Goal: Task Accomplishment & Management: Complete application form

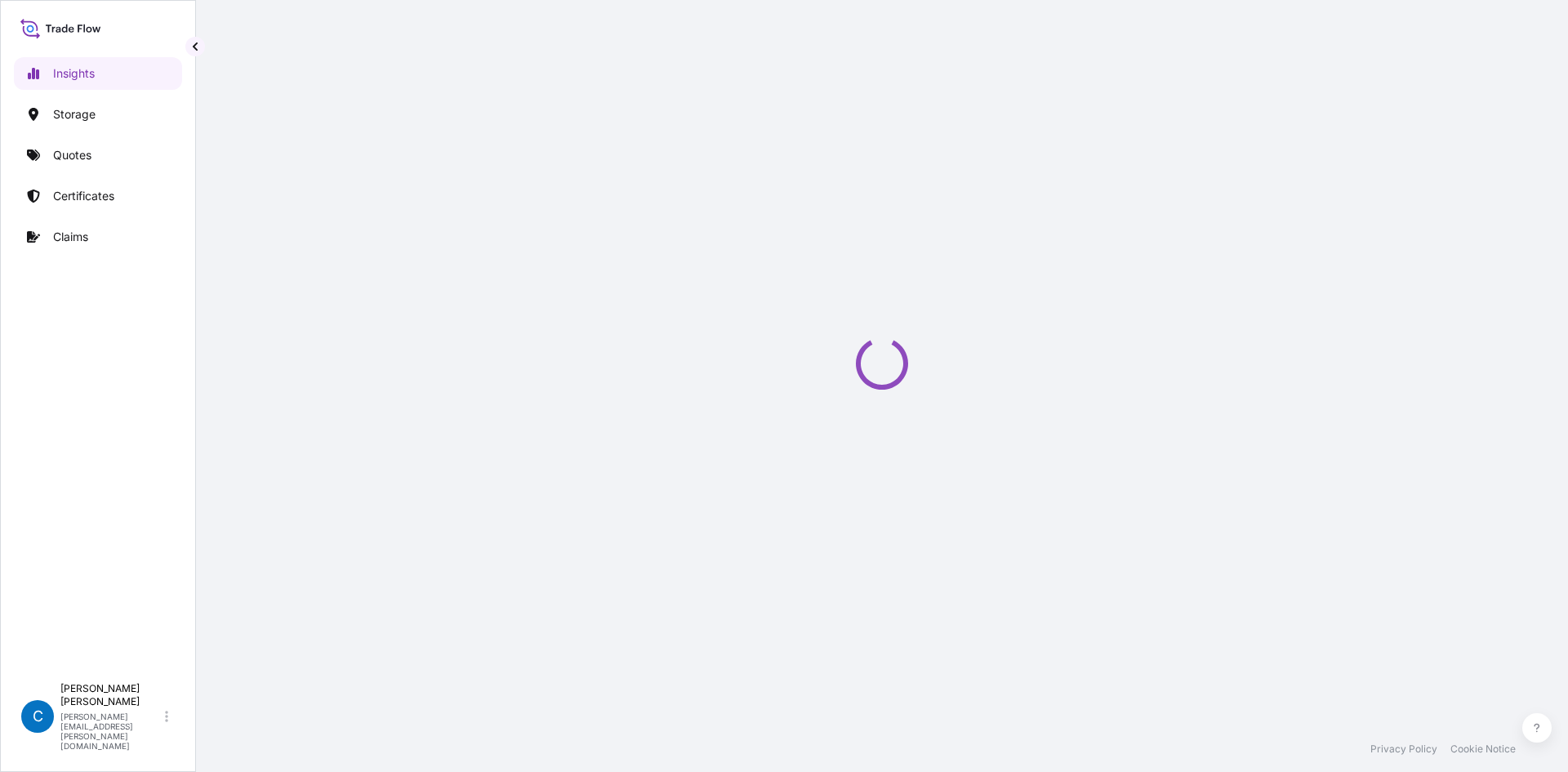
select select "2025"
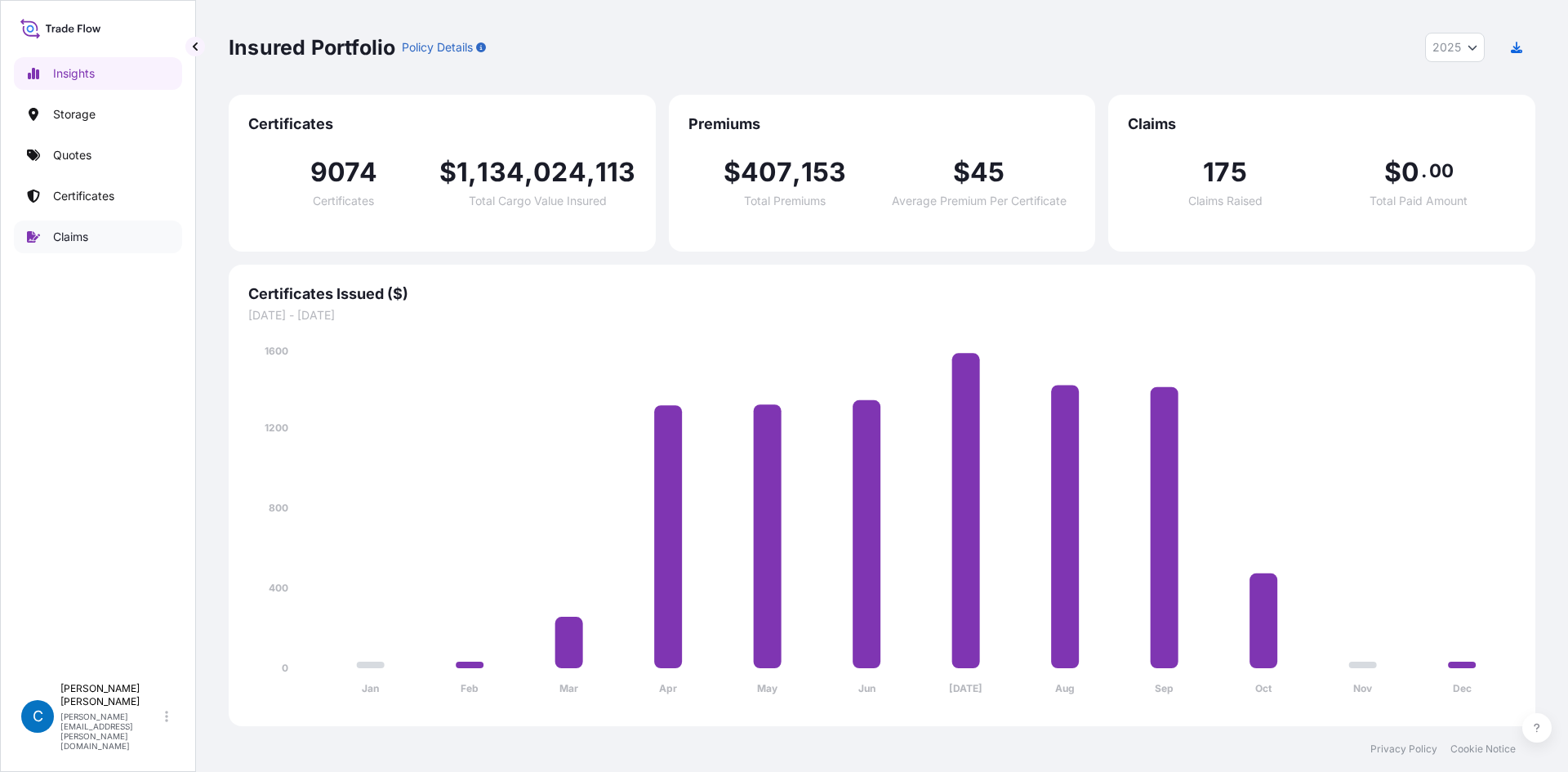
click at [64, 237] on p "Claims" at bounding box center [70, 237] width 35 height 17
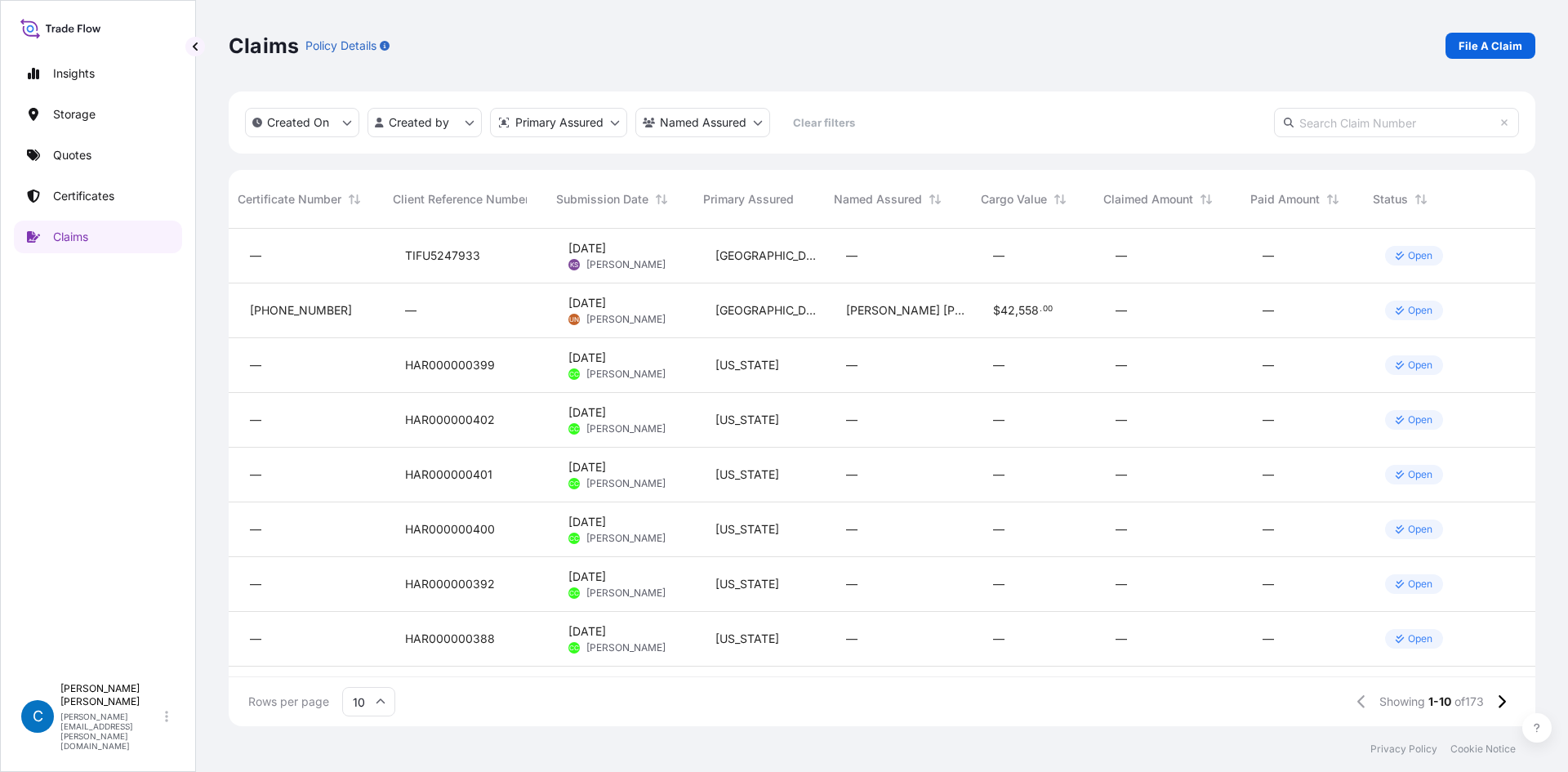
scroll to position [0, 127]
click at [766, 128] on html "Insights Storage Quotes Certificates Claims C [PERSON_NAME] [PERSON_NAME][EMAIL…" at bounding box center [784, 386] width 1568 height 772
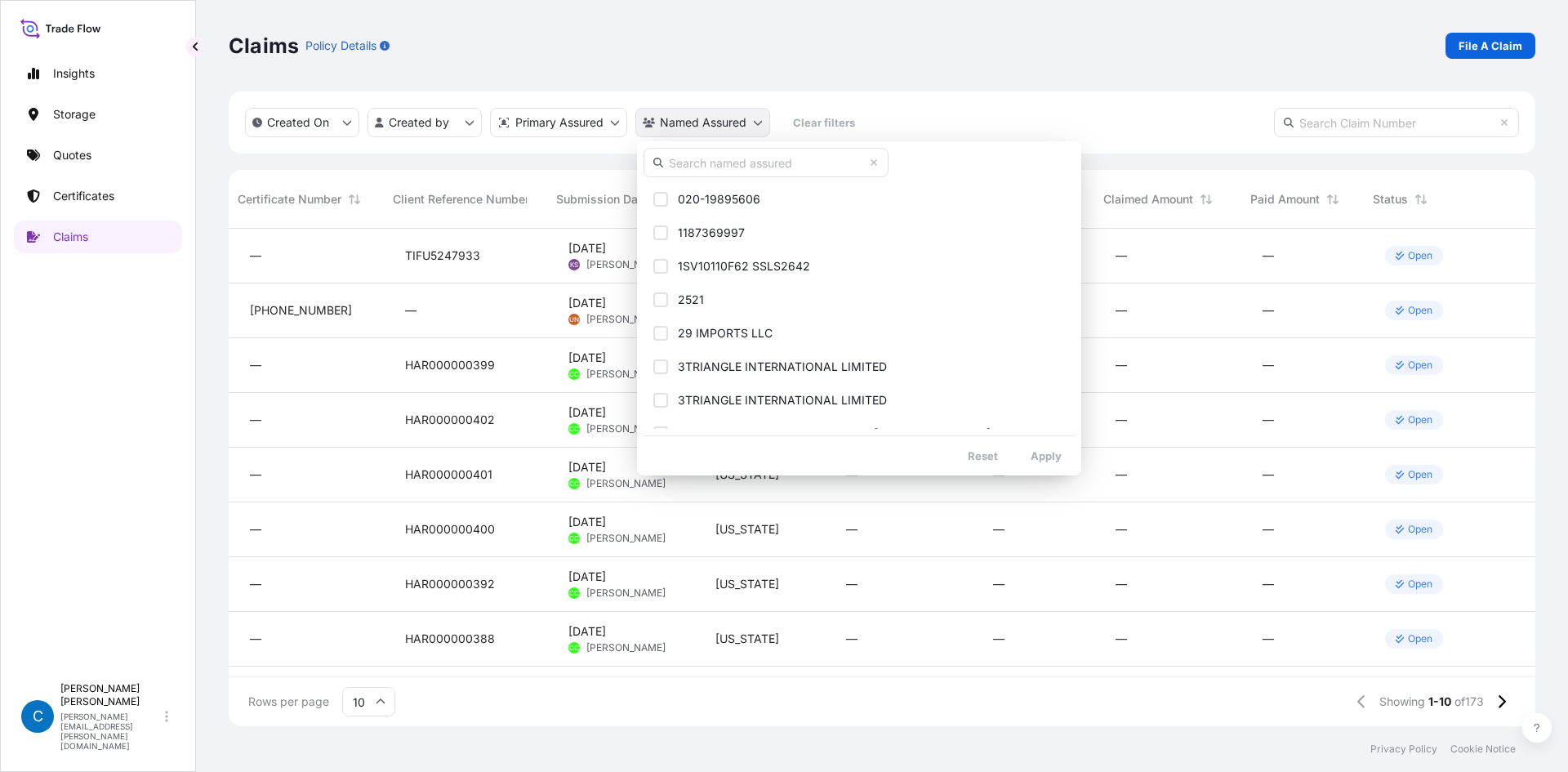
click at [766, 128] on html "Insights Storage Quotes Certificates Claims C [PERSON_NAME] [PERSON_NAME][EMAIL…" at bounding box center [784, 386] width 1568 height 772
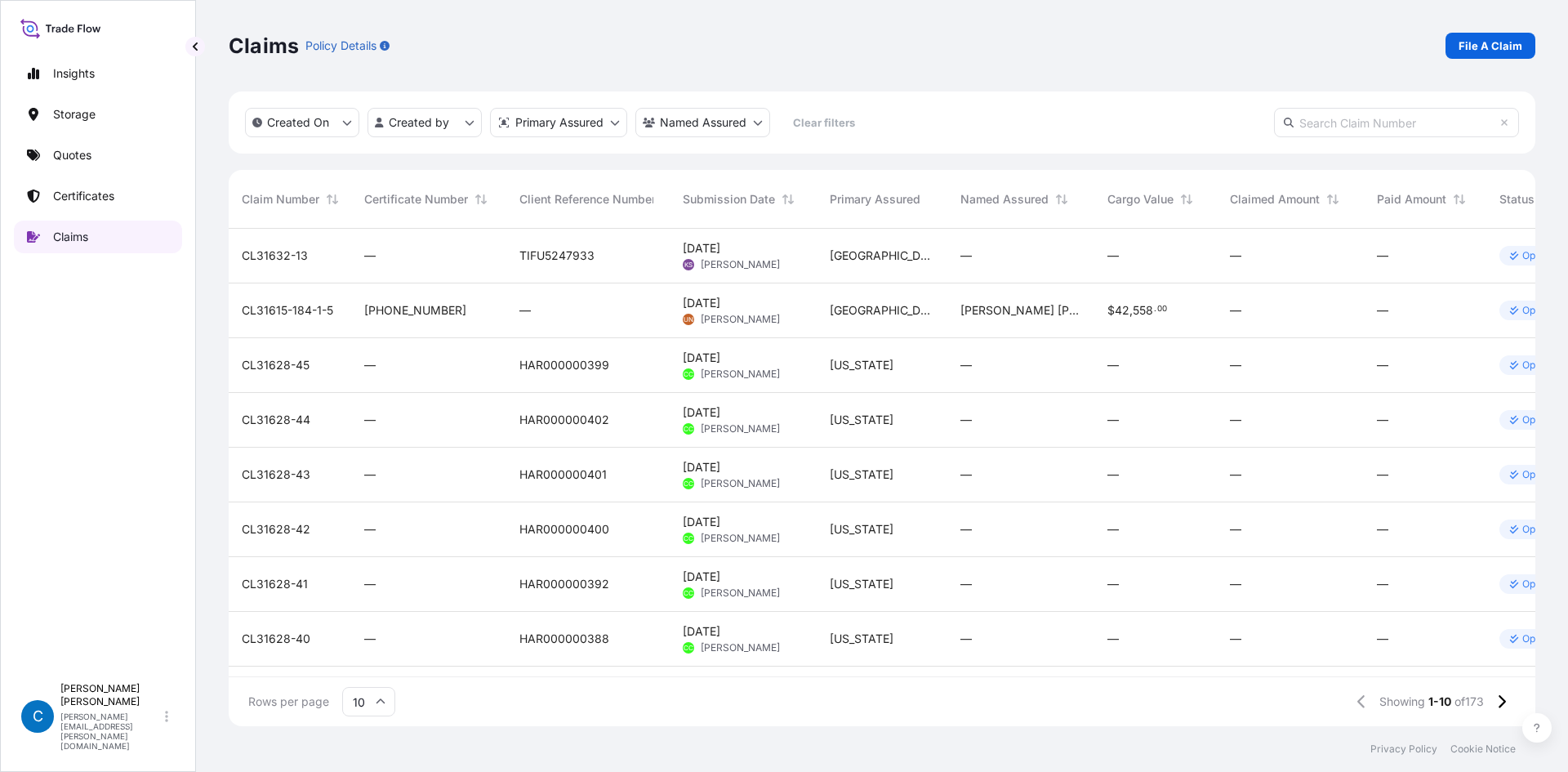
scroll to position [494, 1294]
click at [1517, 49] on p "File A Claim" at bounding box center [1490, 46] width 63 height 17
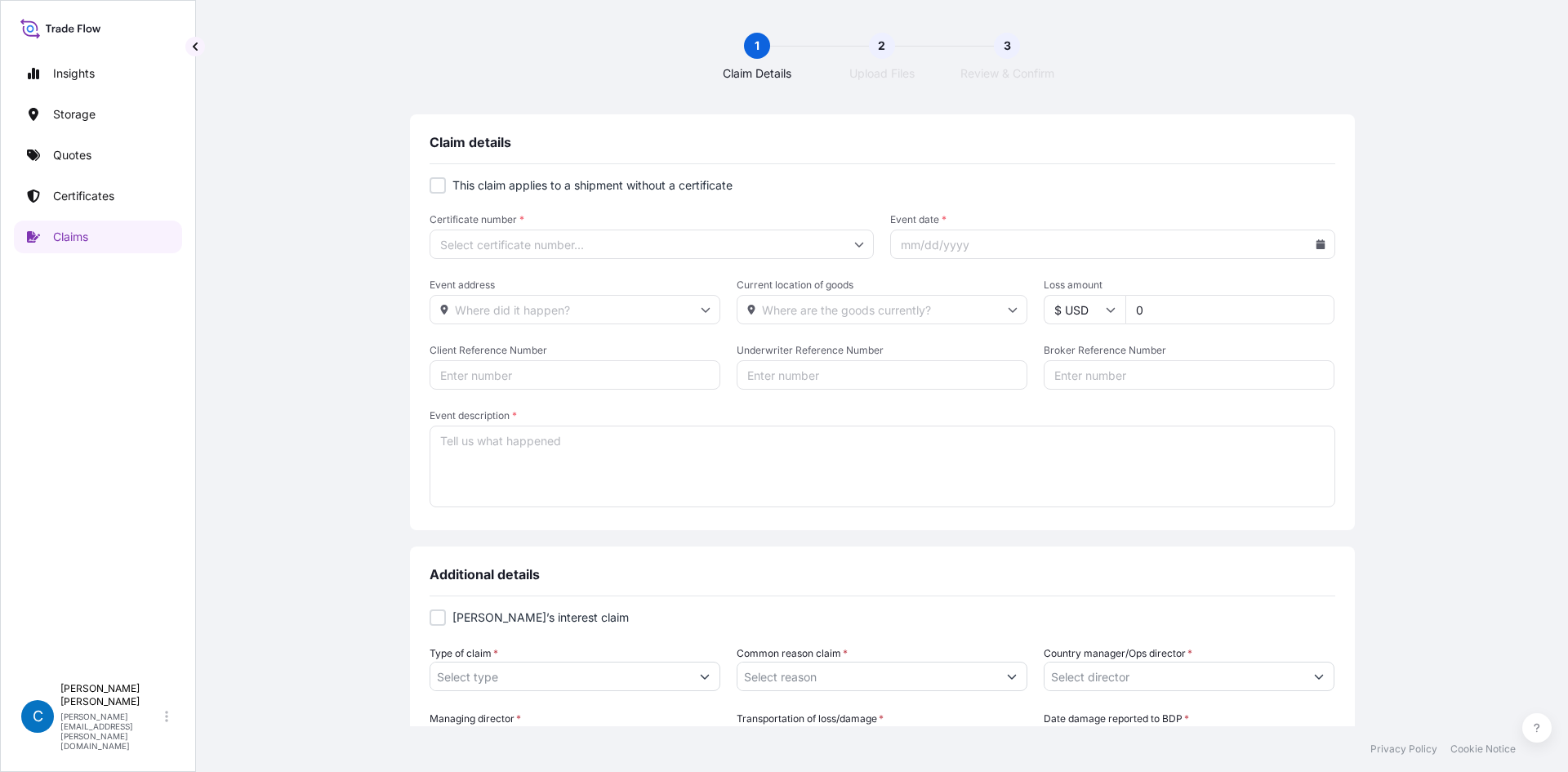
click at [479, 193] on p "This claim applies to a shipment without a certificate" at bounding box center [593, 185] width 280 height 17
checkbox input "false"
click at [106, 241] on link "Claims" at bounding box center [98, 236] width 168 height 33
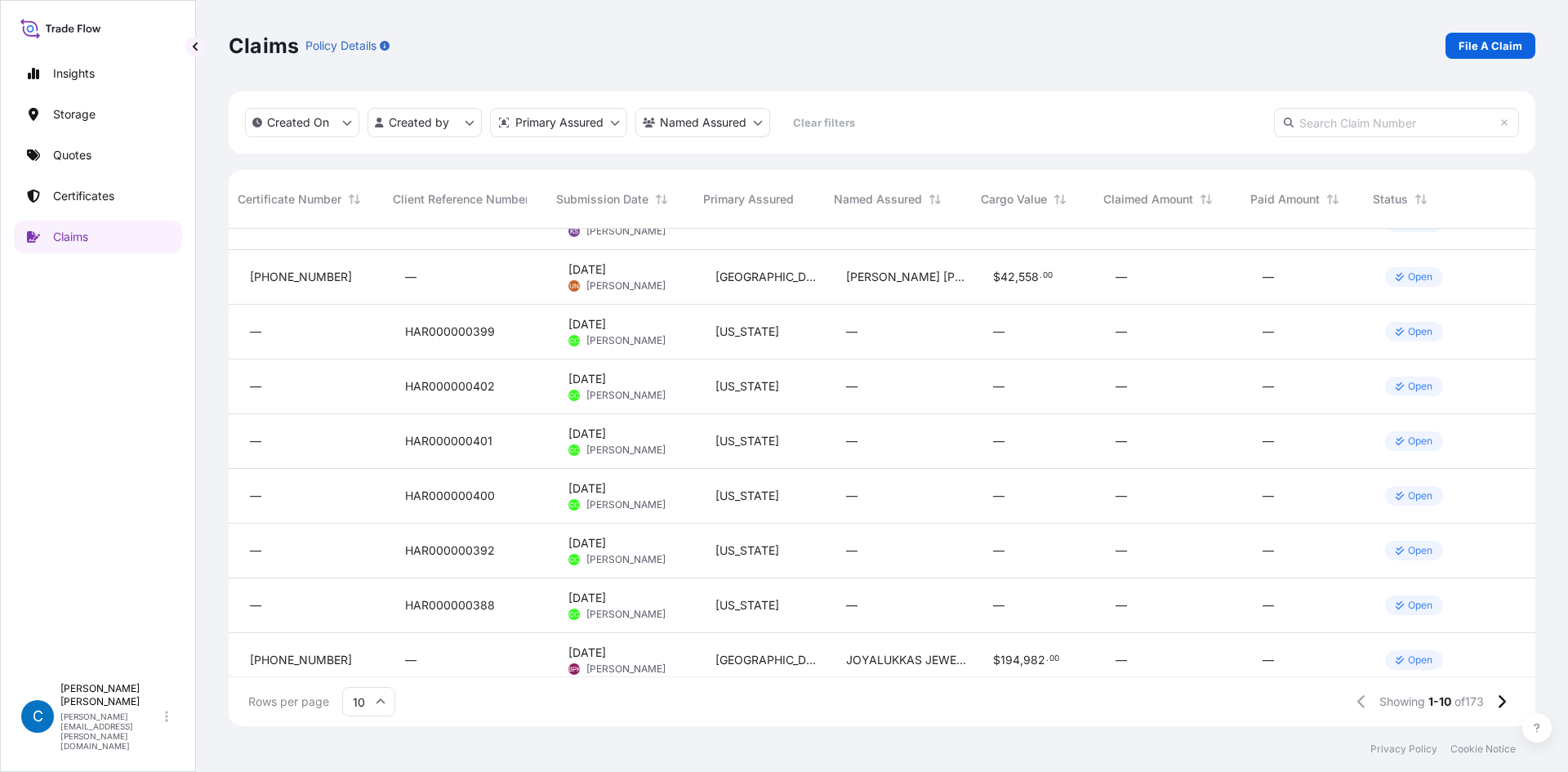
scroll to position [0, 127]
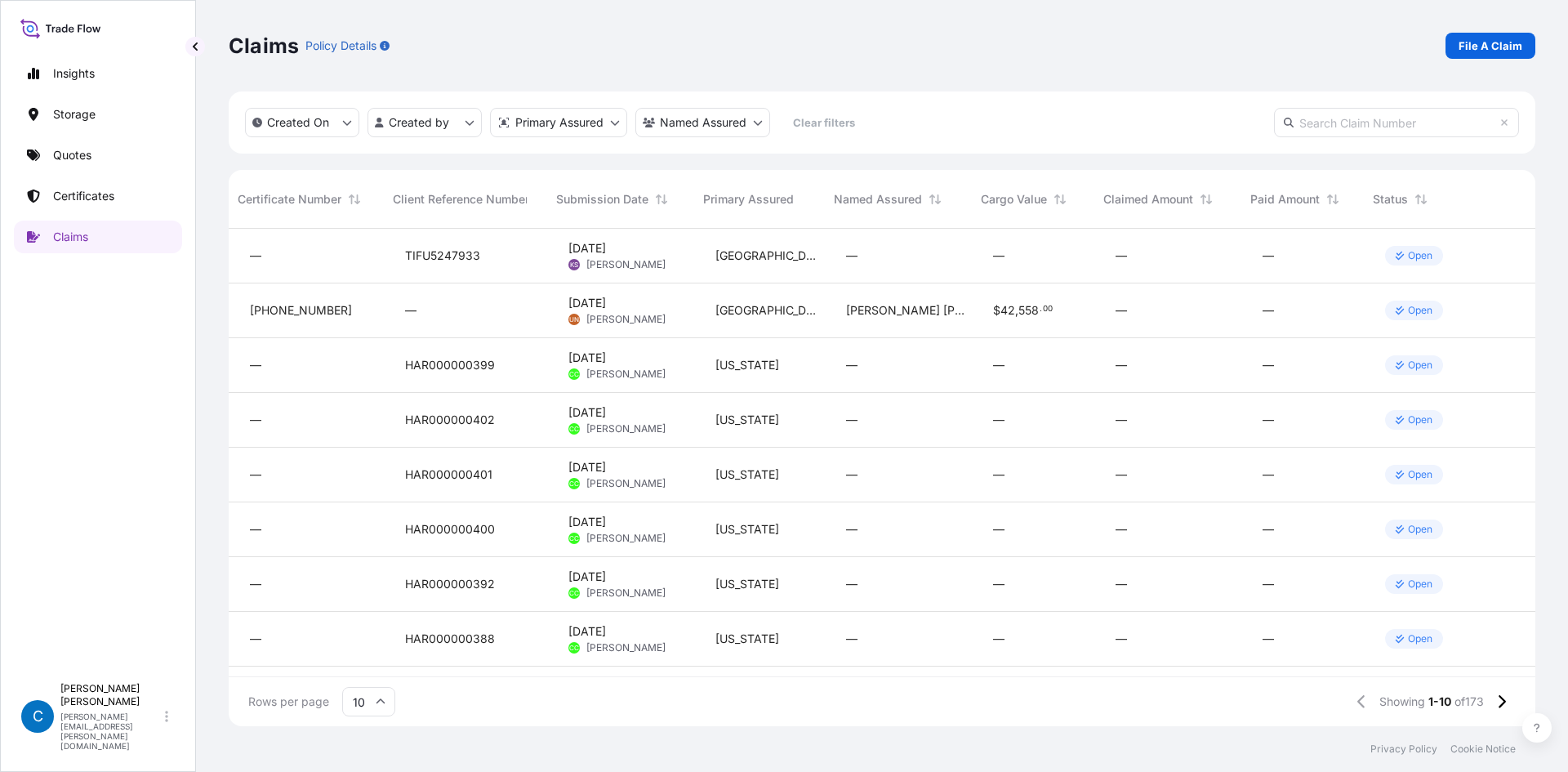
click at [1387, 194] on span "Status" at bounding box center [1390, 199] width 35 height 17
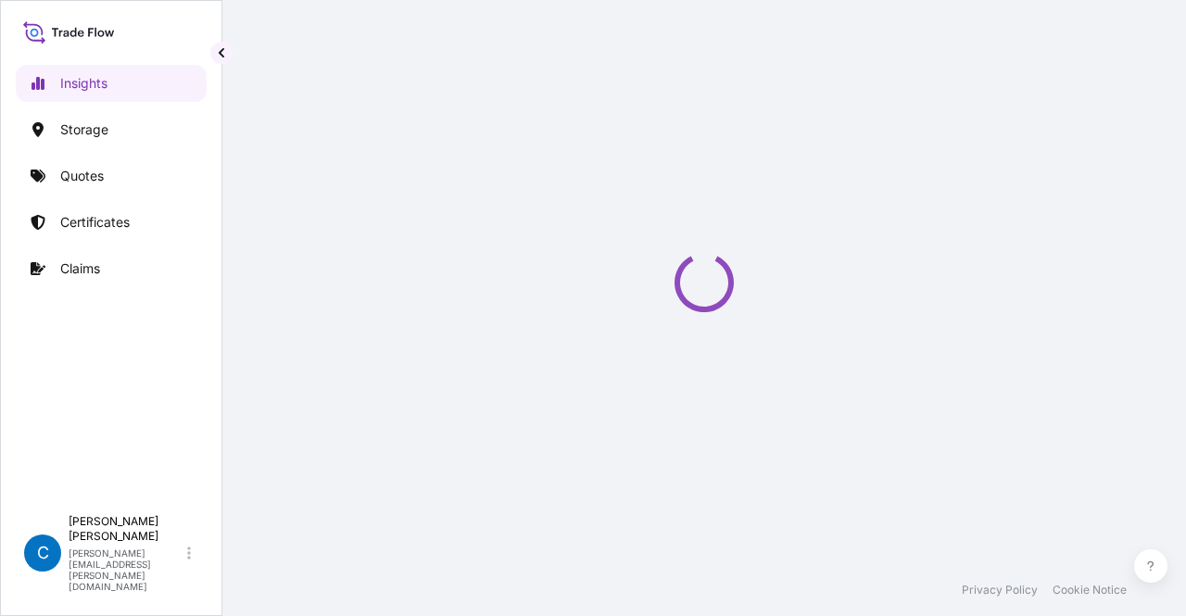
select select "2025"
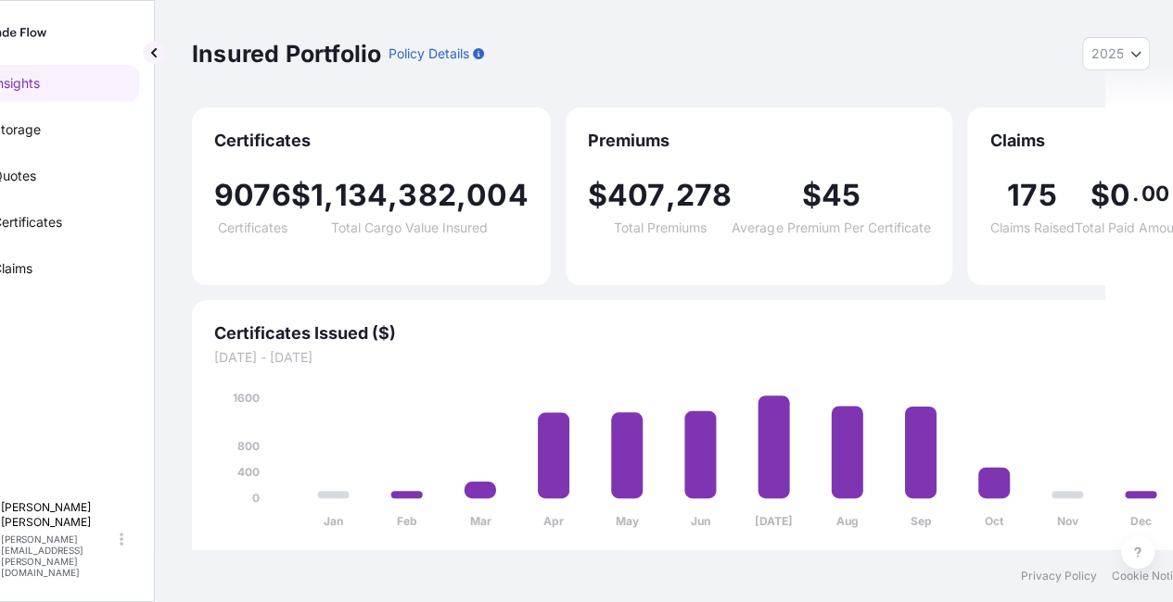
scroll to position [0, 93]
